Goal: Information Seeking & Learning: Learn about a topic

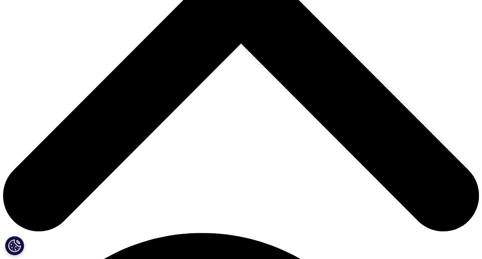
scroll to position [254, 0]
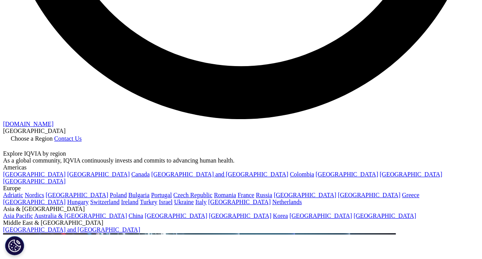
scroll to position [1316, 0]
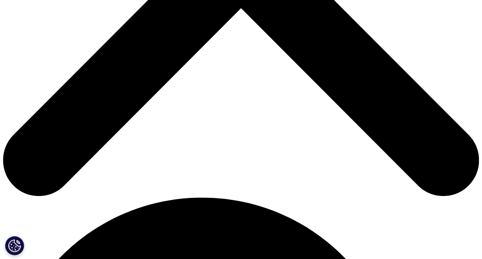
scroll to position [250, 0]
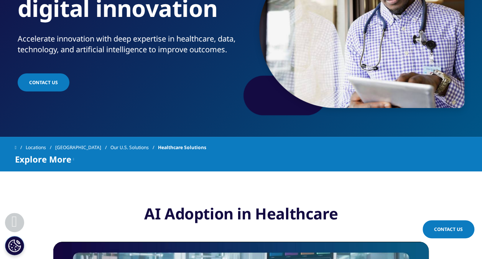
scroll to position [143, 0]
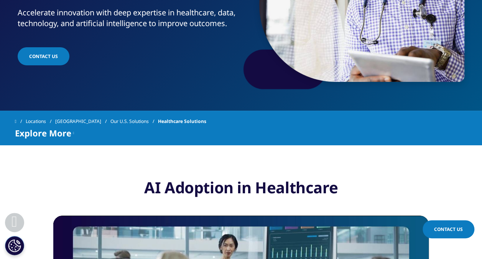
click at [74, 132] on icon at bounding box center [73, 132] width 1 height 9
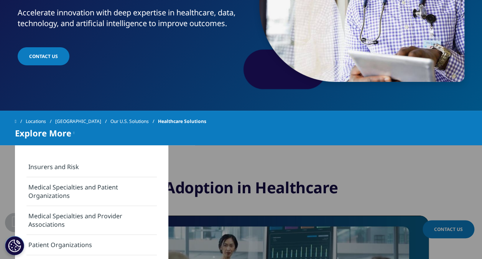
click at [127, 120] on link "Our U.S. Solutions" at bounding box center [134, 121] width 48 height 14
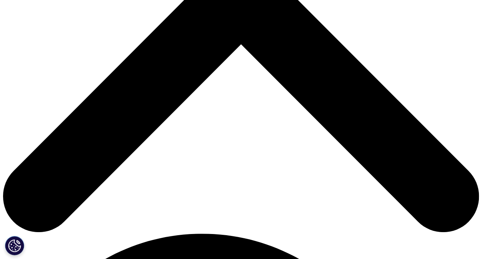
scroll to position [259, 0]
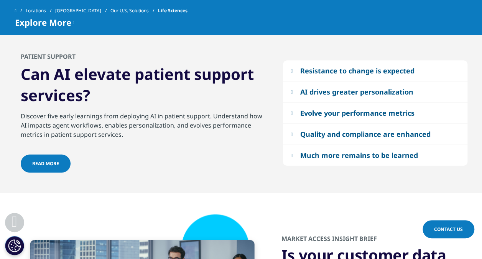
scroll to position [1703, 0]
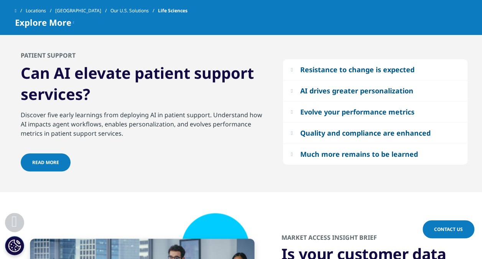
click at [297, 153] on button "Much more remains to be learned" at bounding box center [375, 153] width 185 height 21
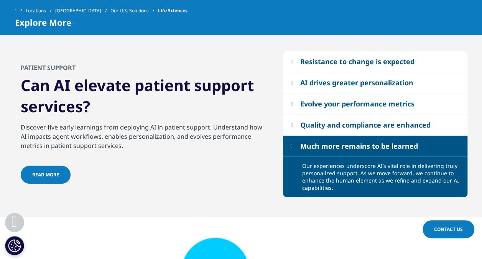
click at [289, 64] on button "Resistance to change is expected" at bounding box center [375, 61] width 185 height 21
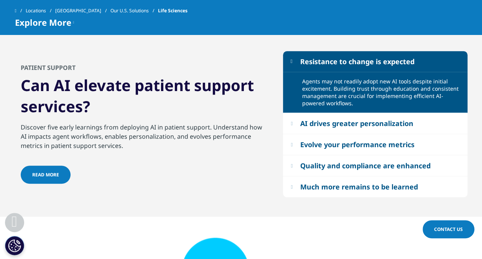
click at [295, 125] on button "AI drives greater personalization" at bounding box center [375, 123] width 185 height 21
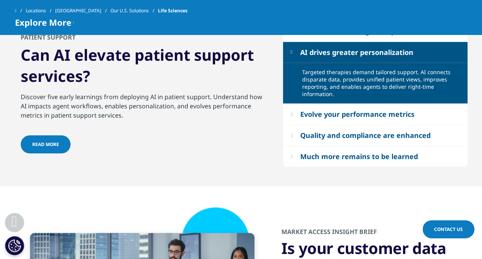
scroll to position [1741, 0]
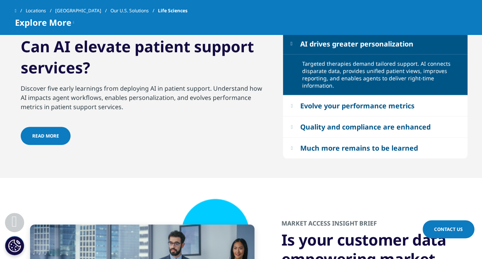
click at [295, 110] on button "Evolve your performance metrics" at bounding box center [375, 105] width 185 height 21
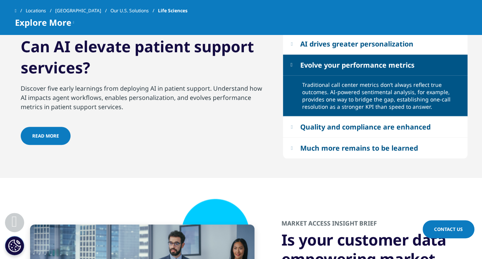
click at [288, 131] on button "Quality and compliance are enhanced" at bounding box center [375, 126] width 185 height 21
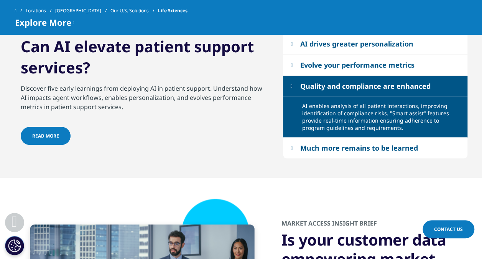
click at [42, 132] on span "Read More" at bounding box center [45, 135] width 27 height 7
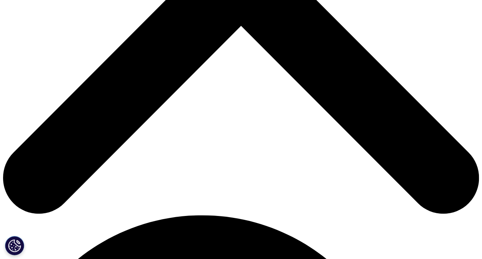
scroll to position [269, 0]
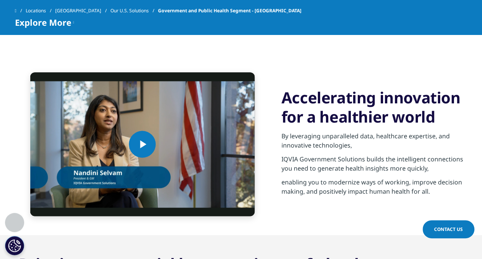
scroll to position [595, 0]
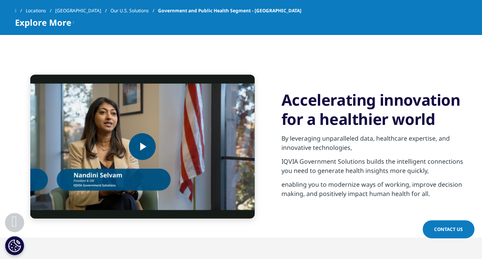
click at [216, 186] on img "Video Player" at bounding box center [142, 145] width 224 height 143
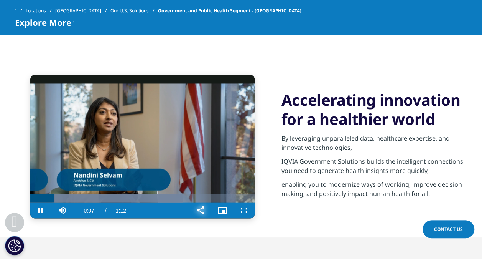
click at [202, 210] on span "Video Player" at bounding box center [200, 210] width 21 height 0
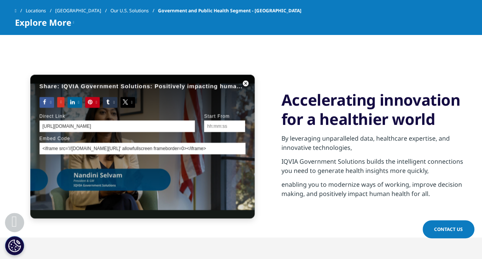
click at [180, 120] on input "https://www.iqvia.com/locations/united-states/solutions/government-segment" at bounding box center [118, 126] width 156 height 12
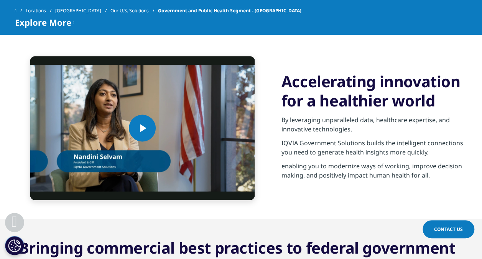
scroll to position [618, 0]
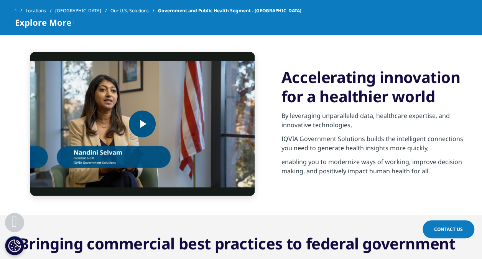
click at [216, 159] on img "Video Player" at bounding box center [142, 123] width 224 height 143
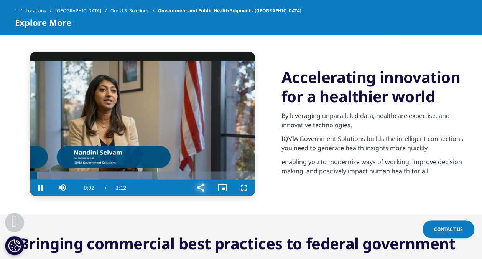
click at [200, 187] on span "Video Player" at bounding box center [200, 187] width 21 height 0
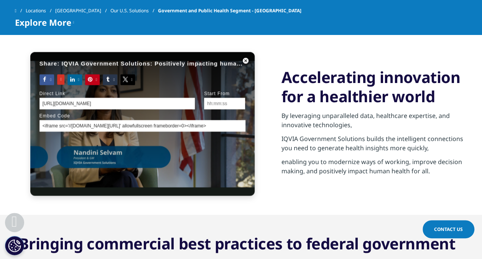
click at [168, 120] on input "<iframe src='//[DOMAIN_NAME][URL]' allowfullscreen frameborder=0></iframe>" at bounding box center [143, 126] width 206 height 12
